Goal: Transaction & Acquisition: Book appointment/travel/reservation

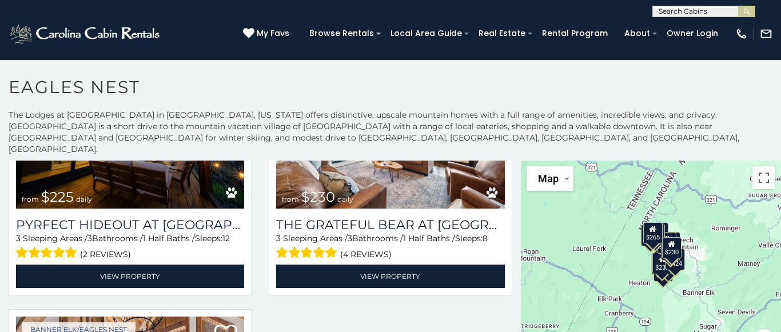
scroll to position [2216, 0]
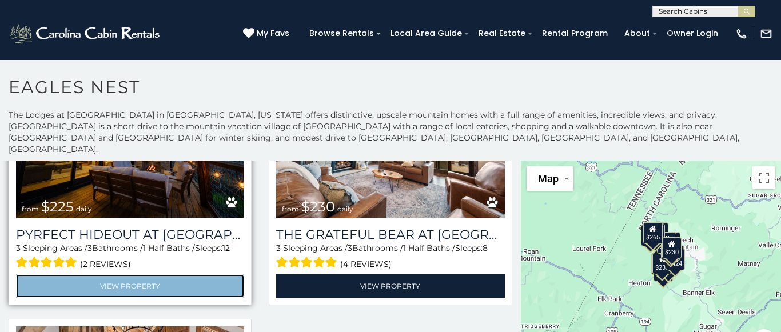
click at [161, 280] on link "View Property" at bounding box center [130, 285] width 228 height 23
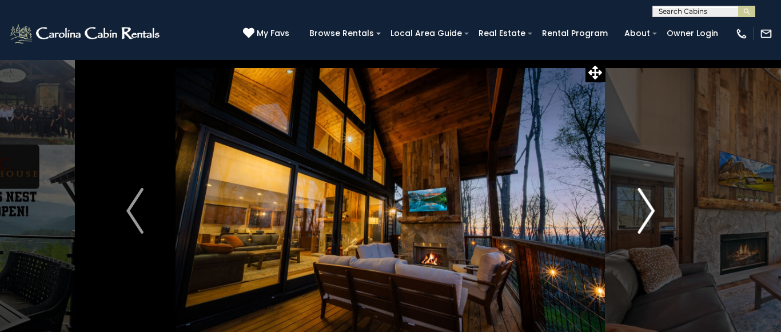
click at [659, 210] on button "Next" at bounding box center [645, 210] width 81 height 303
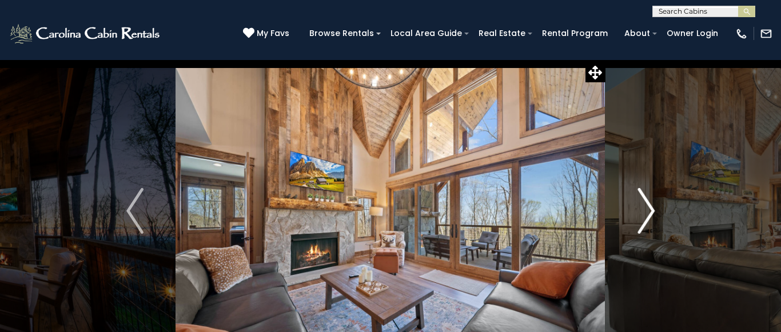
click at [654, 215] on img "Next" at bounding box center [645, 211] width 17 height 46
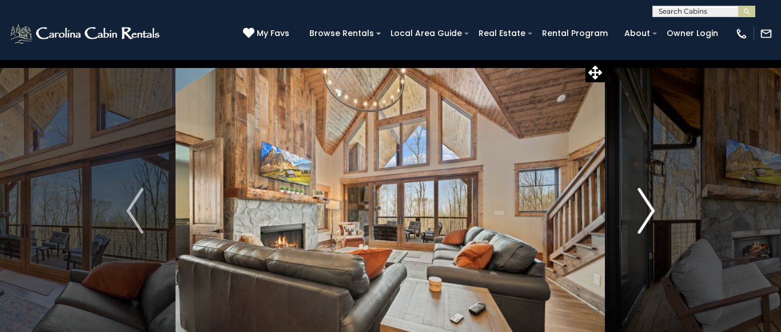
click at [655, 217] on button "Next" at bounding box center [645, 210] width 81 height 303
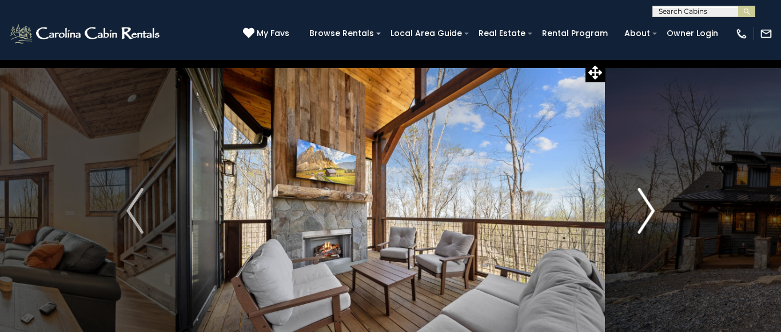
click at [654, 218] on img "Next" at bounding box center [645, 211] width 17 height 46
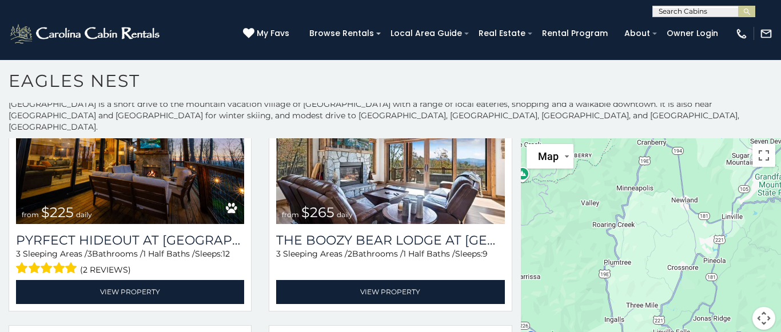
scroll to position [1913, 0]
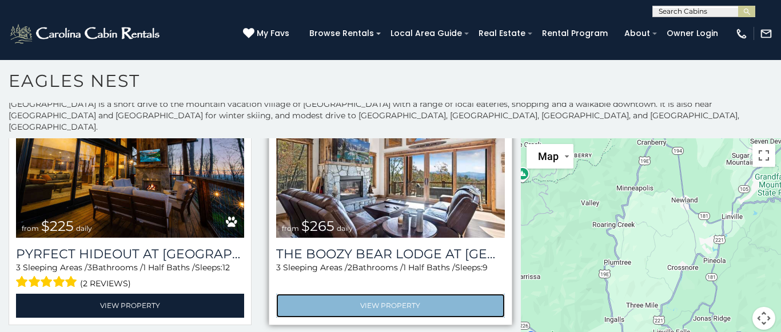
click at [427, 301] on link "View Property" at bounding box center [390, 305] width 228 height 23
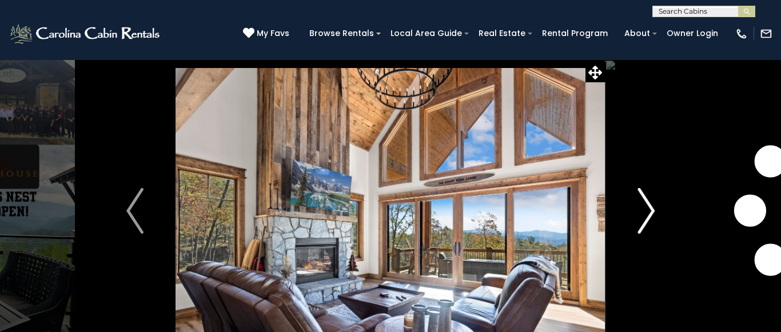
click at [654, 214] on img "Next" at bounding box center [645, 211] width 17 height 46
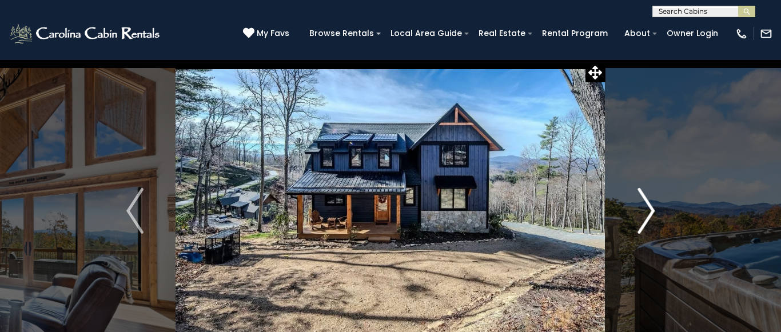
click at [651, 207] on img "Next" at bounding box center [645, 211] width 17 height 46
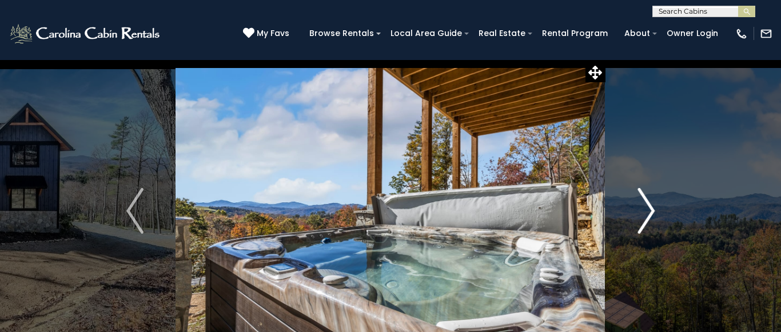
click at [651, 211] on img "Next" at bounding box center [645, 211] width 17 height 46
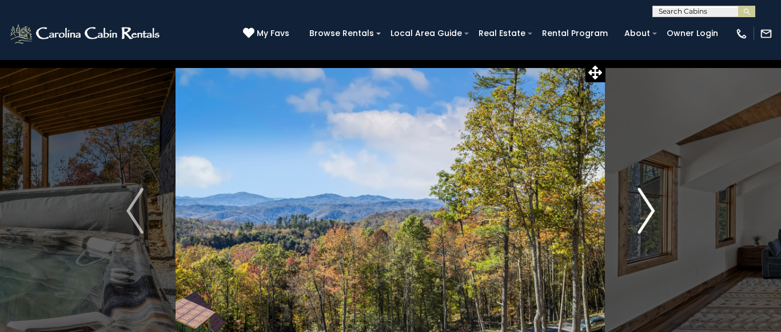
click at [654, 211] on img "Next" at bounding box center [645, 211] width 17 height 46
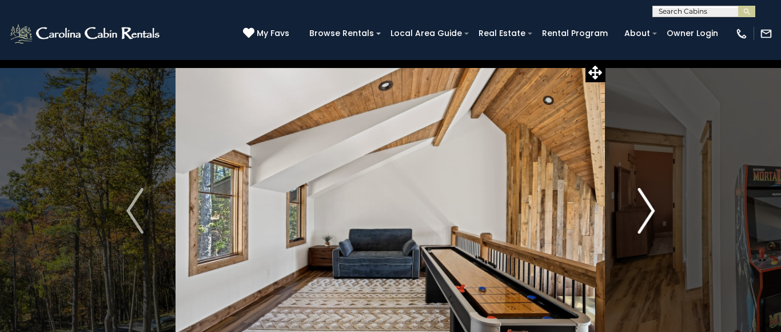
click at [654, 211] on img "Next" at bounding box center [645, 211] width 17 height 46
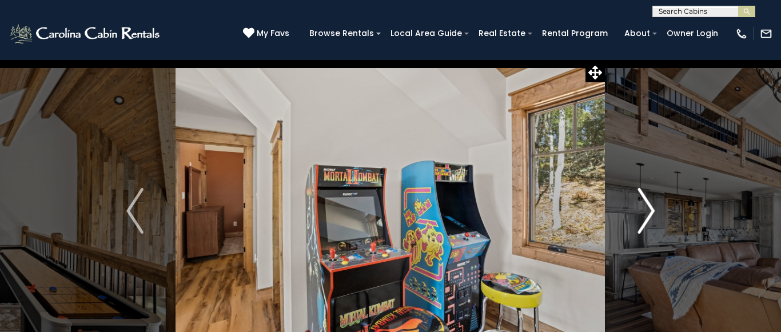
click at [653, 211] on img "Next" at bounding box center [645, 211] width 17 height 46
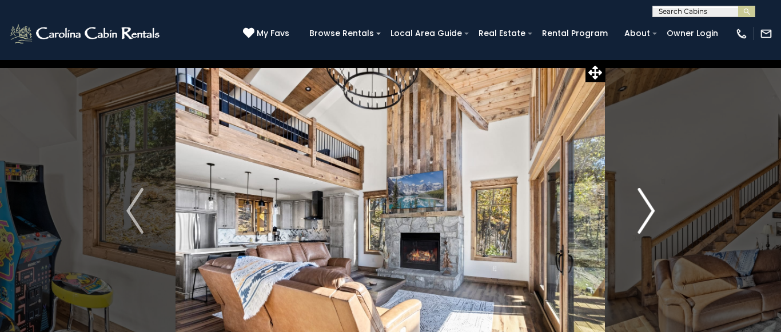
click at [652, 214] on img "Next" at bounding box center [645, 211] width 17 height 46
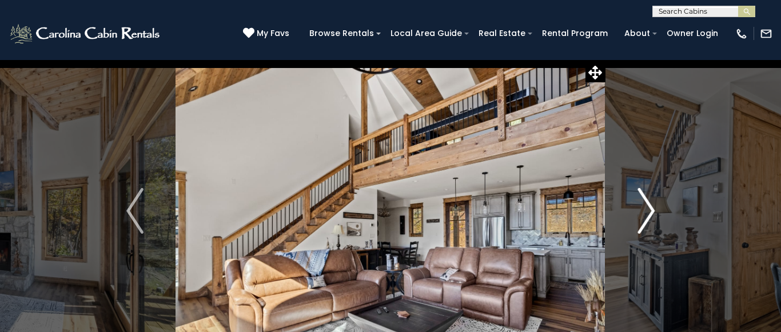
click at [657, 213] on button "Next" at bounding box center [645, 210] width 81 height 303
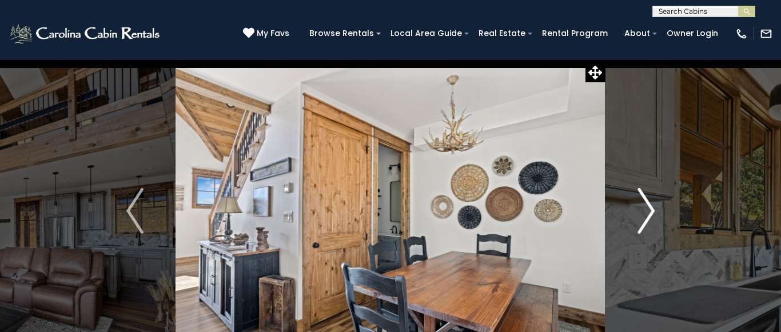
click at [653, 215] on img "Next" at bounding box center [645, 211] width 17 height 46
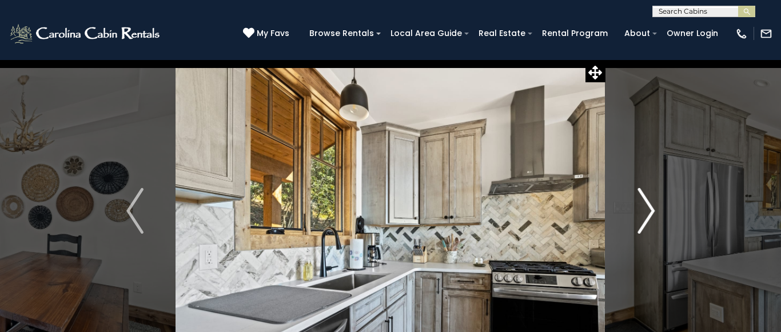
click at [652, 214] on img "Next" at bounding box center [645, 211] width 17 height 46
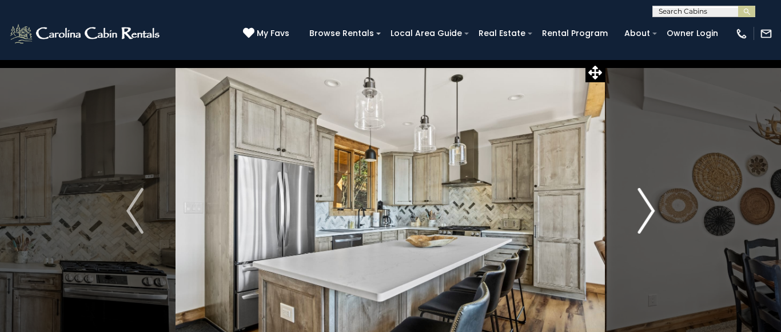
click at [649, 208] on img "Next" at bounding box center [645, 211] width 17 height 46
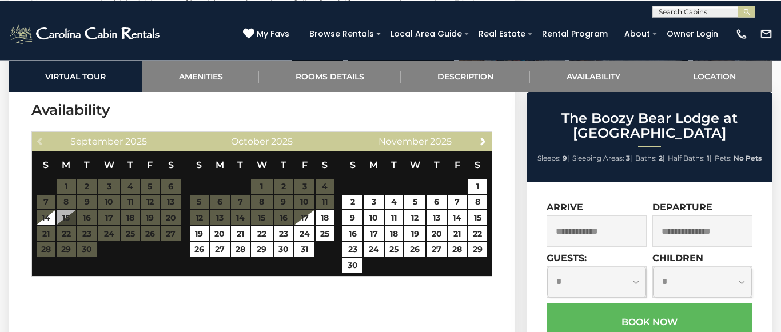
scroll to position [3041, 0]
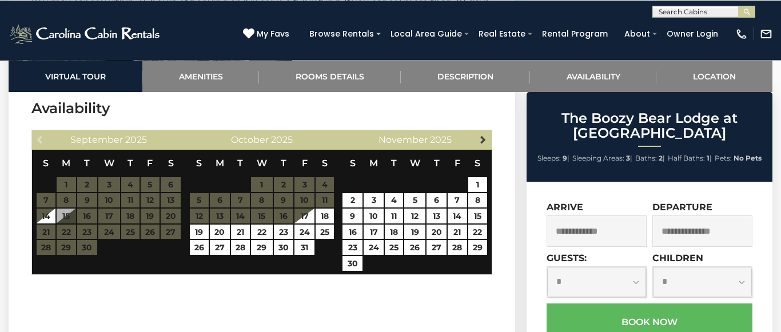
click at [486, 135] on span "Next" at bounding box center [482, 139] width 9 height 9
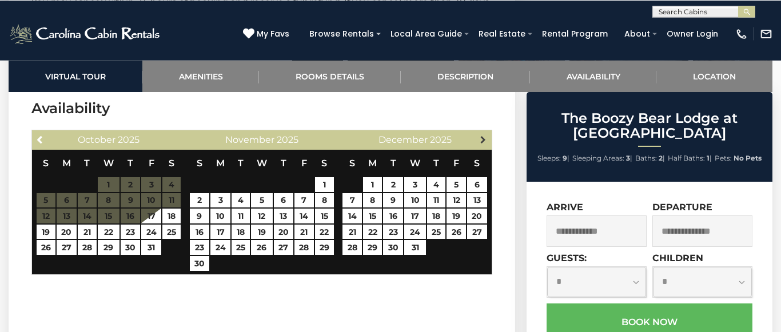
click at [486, 135] on span "Next" at bounding box center [482, 139] width 9 height 9
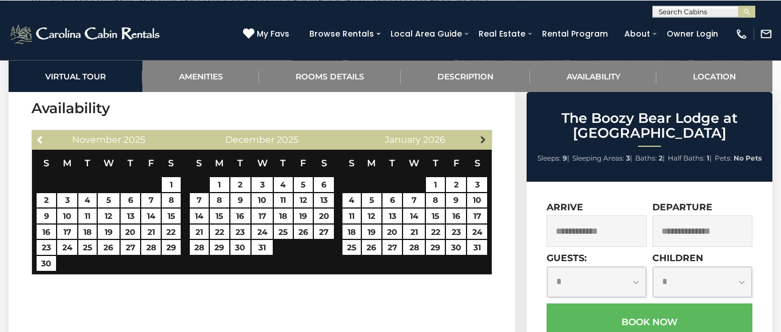
click at [486, 135] on span "Next" at bounding box center [482, 139] width 9 height 9
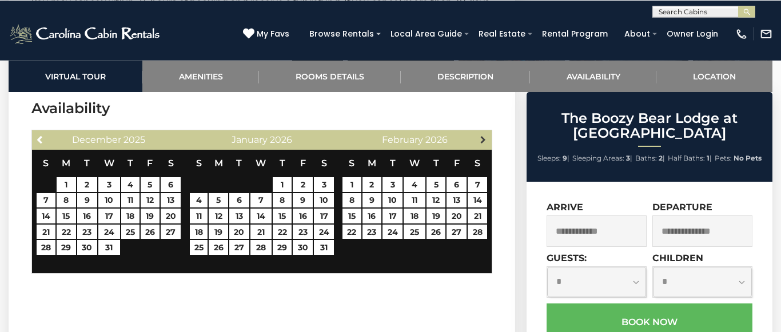
click at [489, 132] on link "Next" at bounding box center [482, 139] width 14 height 14
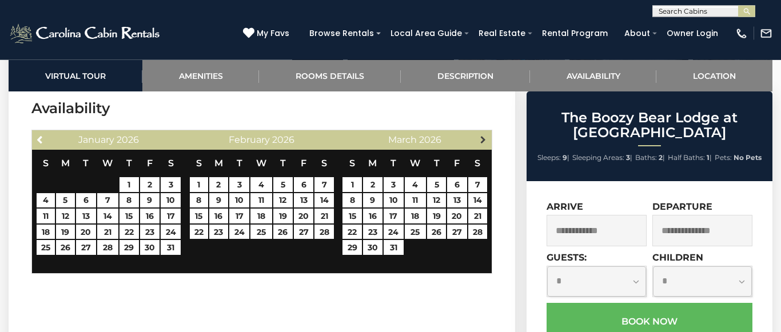
click at [489, 133] on link "Next" at bounding box center [482, 140] width 14 height 14
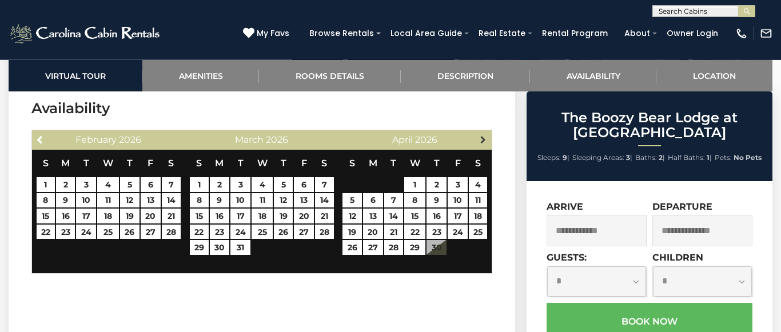
click at [486, 135] on span "Next" at bounding box center [482, 139] width 9 height 9
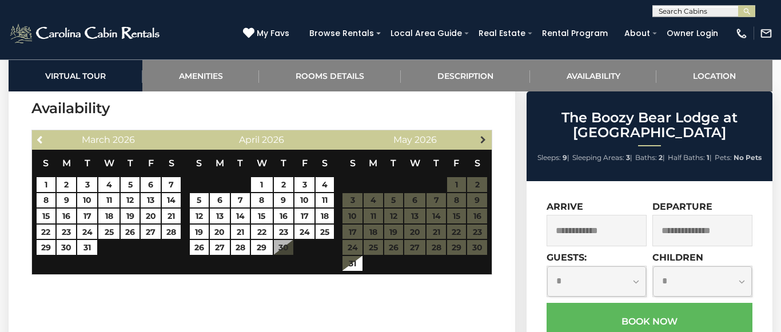
click at [485, 135] on span "Next" at bounding box center [482, 139] width 9 height 9
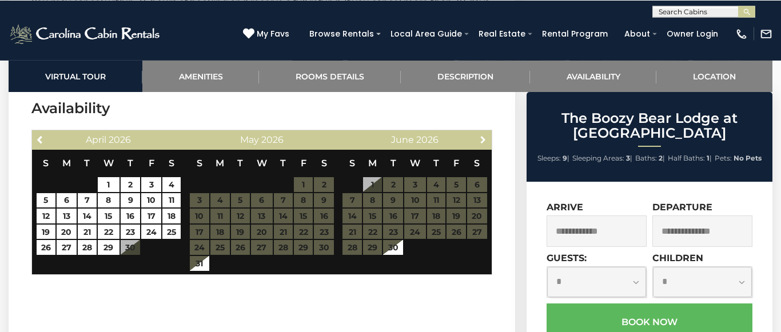
click at [487, 298] on section at bounding box center [262, 318] width 506 height 40
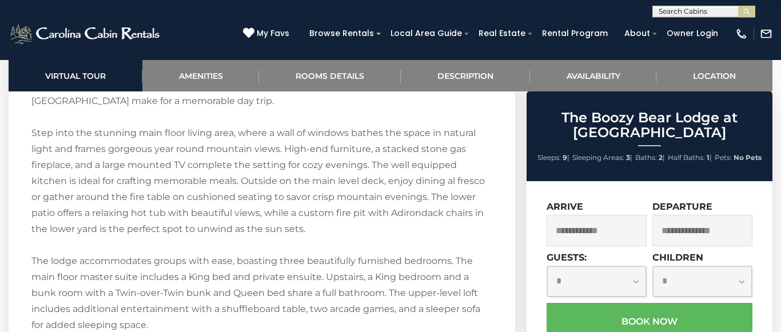
scroll to position [1650, 0]
